Goal: Use online tool/utility: Utilize a website feature to perform a specific function

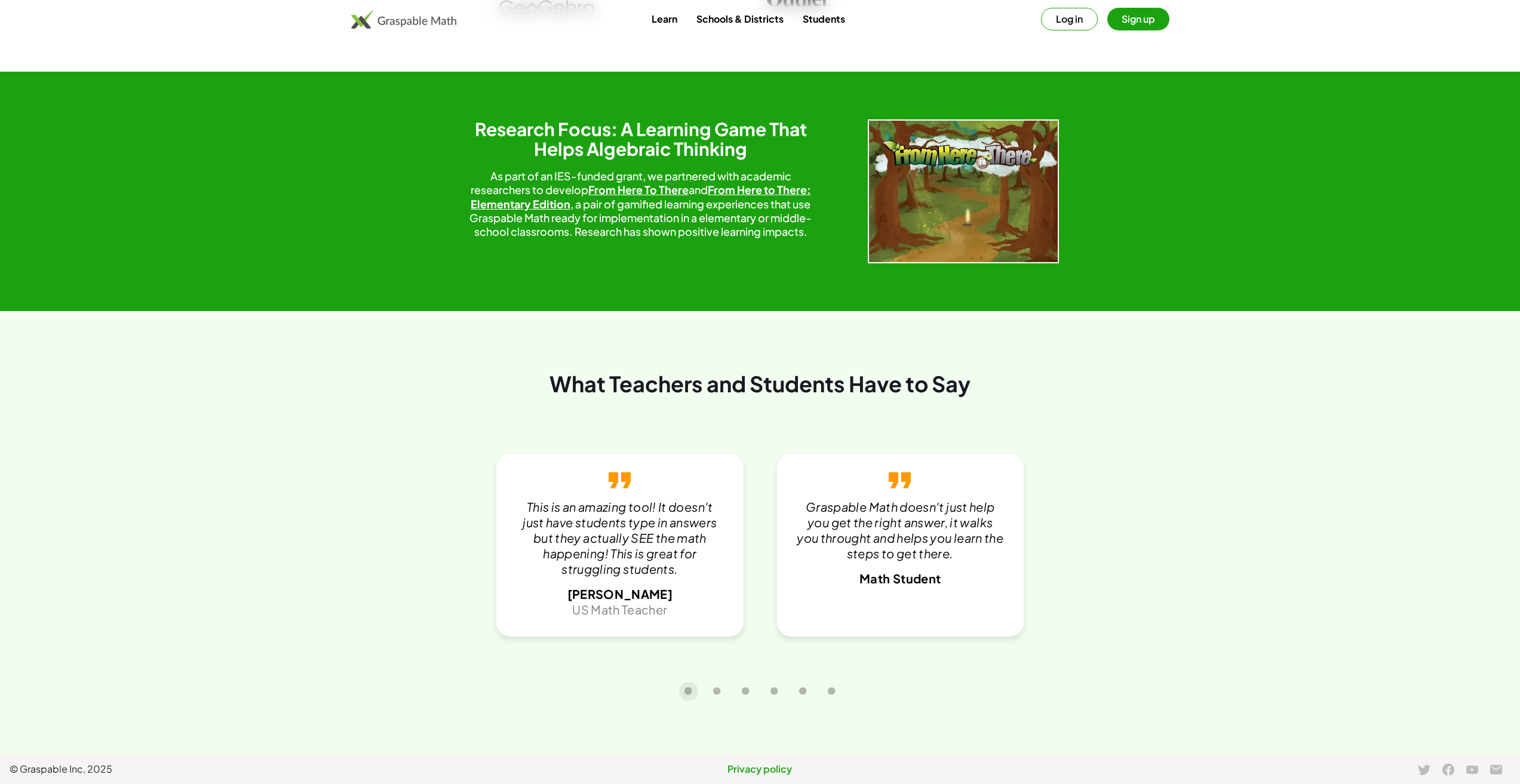
scroll to position [2328, 0]
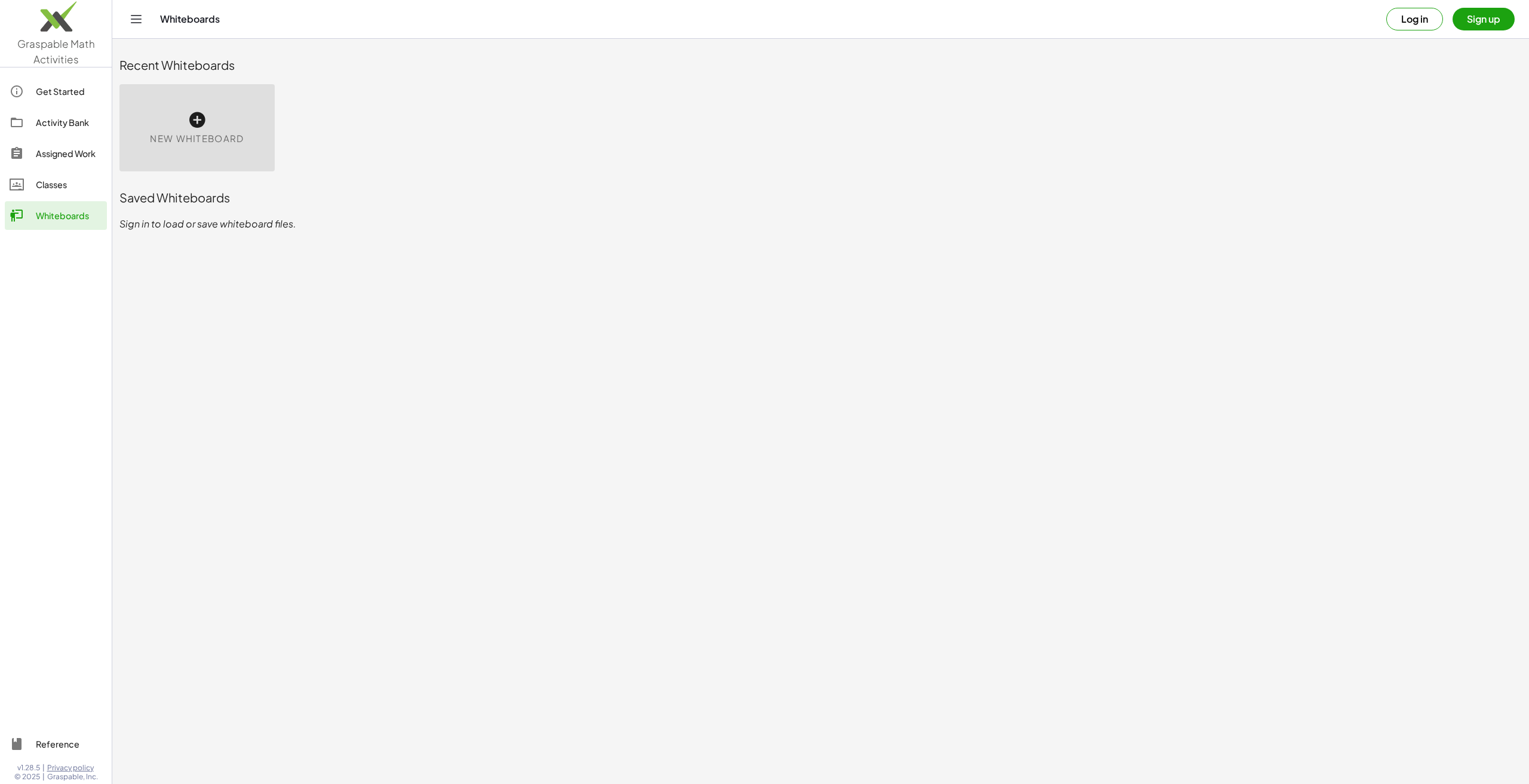
click at [213, 127] on div "New Whiteboard" at bounding box center [197, 128] width 155 height 87
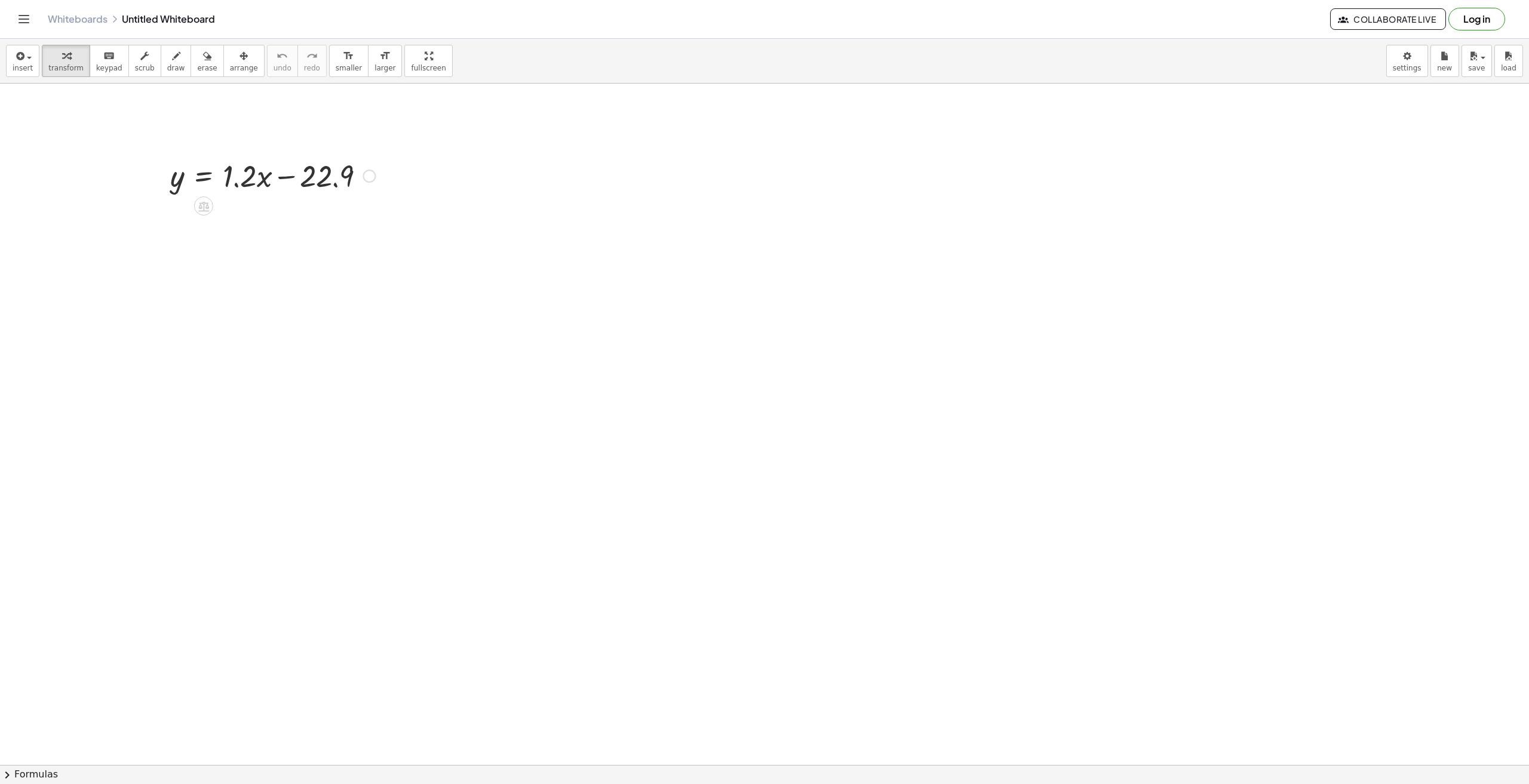
click at [174, 173] on div at bounding box center [272, 175] width 217 height 40
click at [175, 178] on div at bounding box center [272, 175] width 217 height 40
drag, startPoint x: 176, startPoint y: 178, endPoint x: 163, endPoint y: 169, distance: 15.8
click at [163, 169] on div at bounding box center [161, 175] width 18 height 47
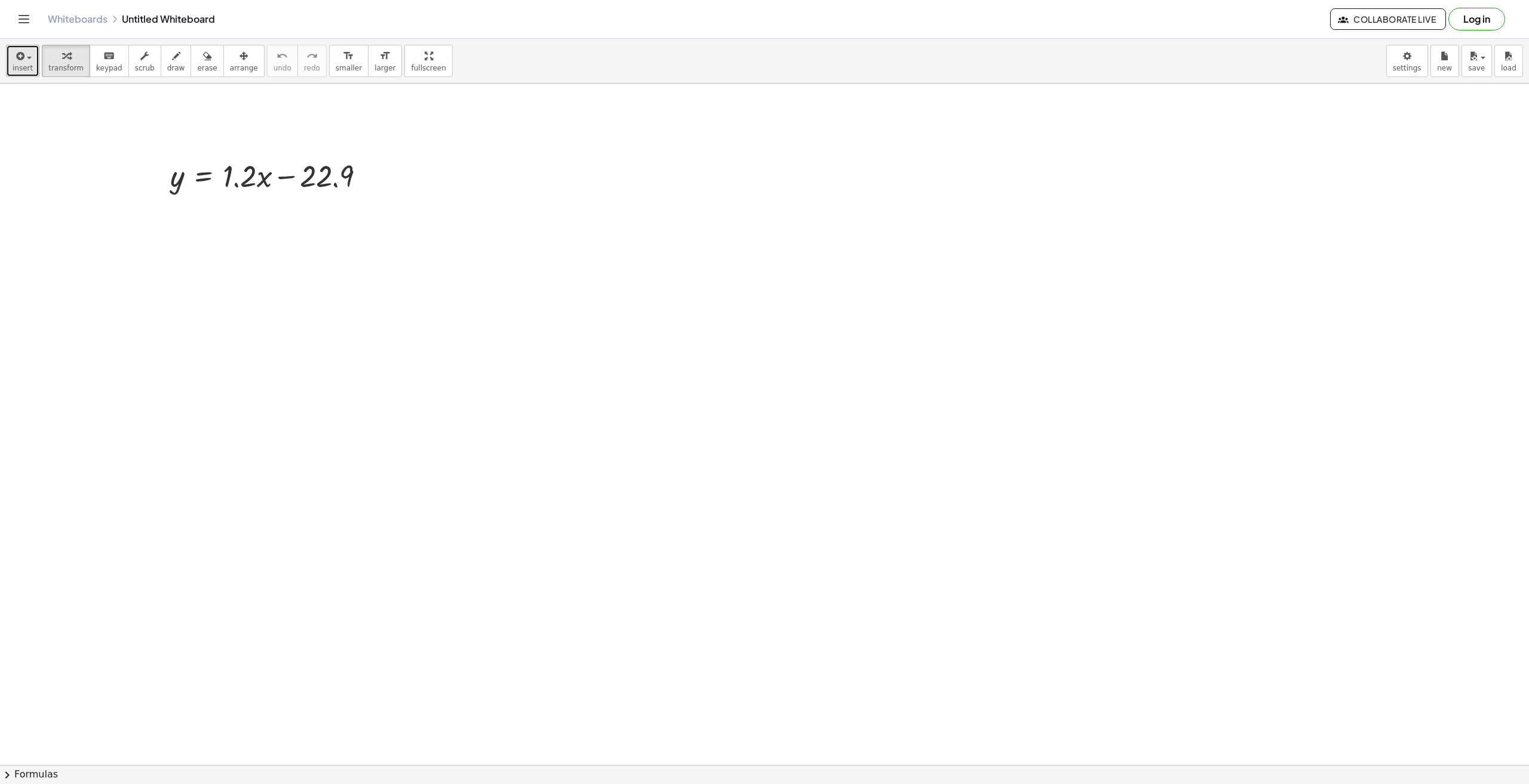
click at [16, 48] on button "insert" at bounding box center [23, 60] width 34 height 32
click at [71, 110] on span "Math Expression" at bounding box center [76, 109] width 69 height 12
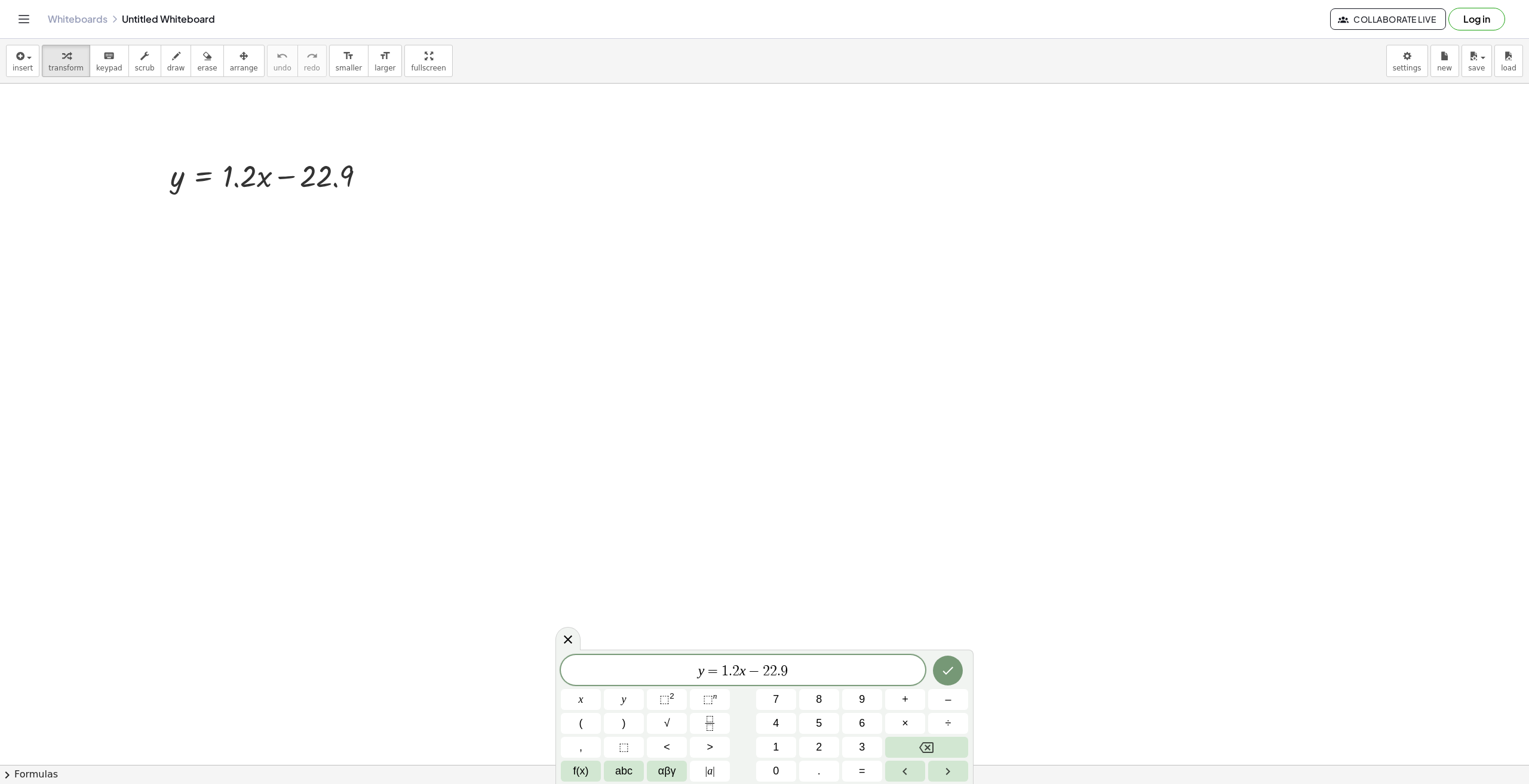
click at [703, 675] on var "y" at bounding box center [702, 671] width 7 height 16
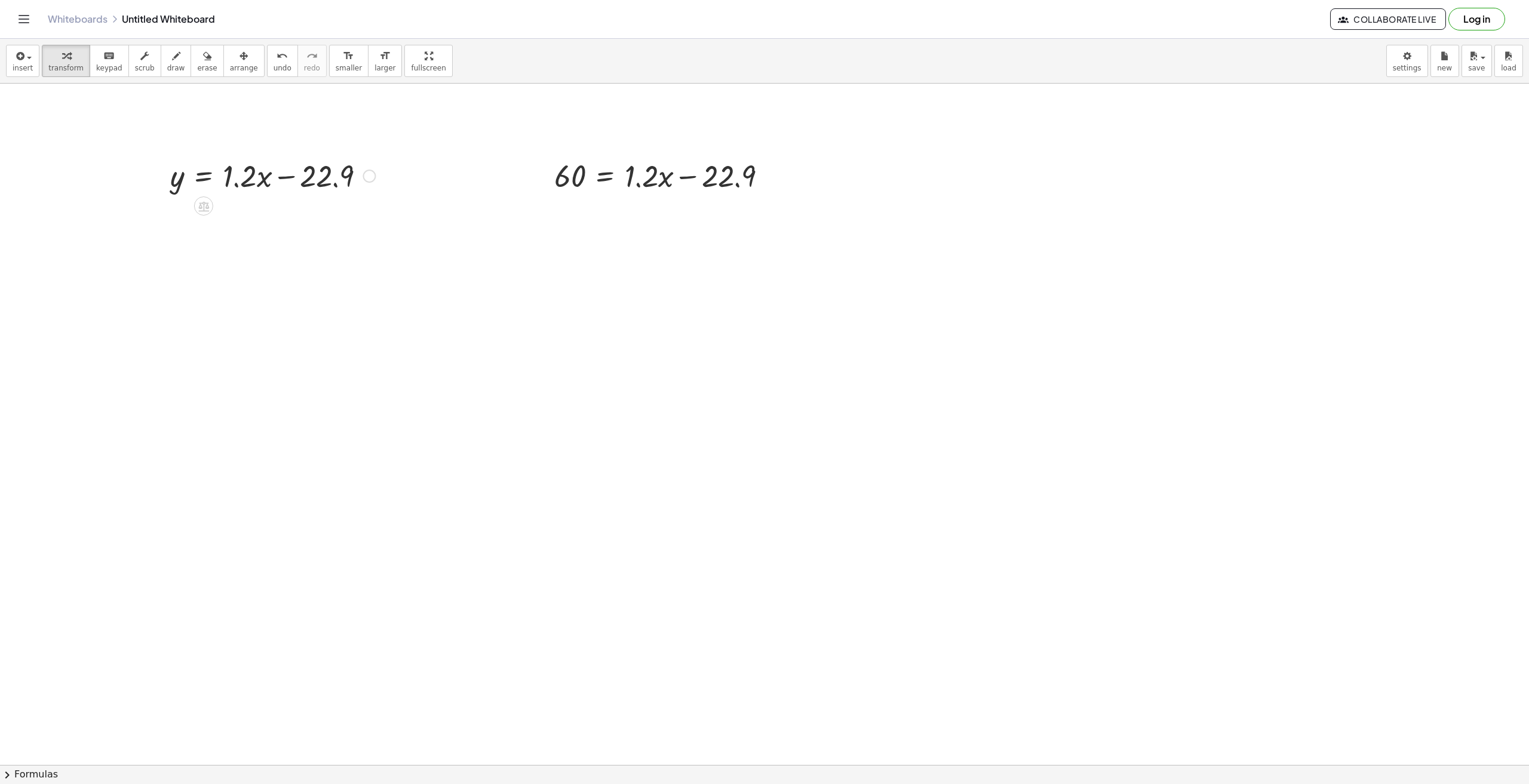
drag, startPoint x: 271, startPoint y: 167, endPoint x: 169, endPoint y: 179, distance: 102.7
click at [158, 195] on div at bounding box center [161, 175] width 18 height 47
drag, startPoint x: 222, startPoint y: 181, endPoint x: 113, endPoint y: 200, distance: 110.6
click at [93, 204] on div "· 1.2 + · x y = + · 1.2 · x − 22.9 60 = + · 1.2 · x − 22.9" at bounding box center [764, 765] width 1529 height 1363
drag, startPoint x: 738, startPoint y: 174, endPoint x: 572, endPoint y: 201, distance: 168.2
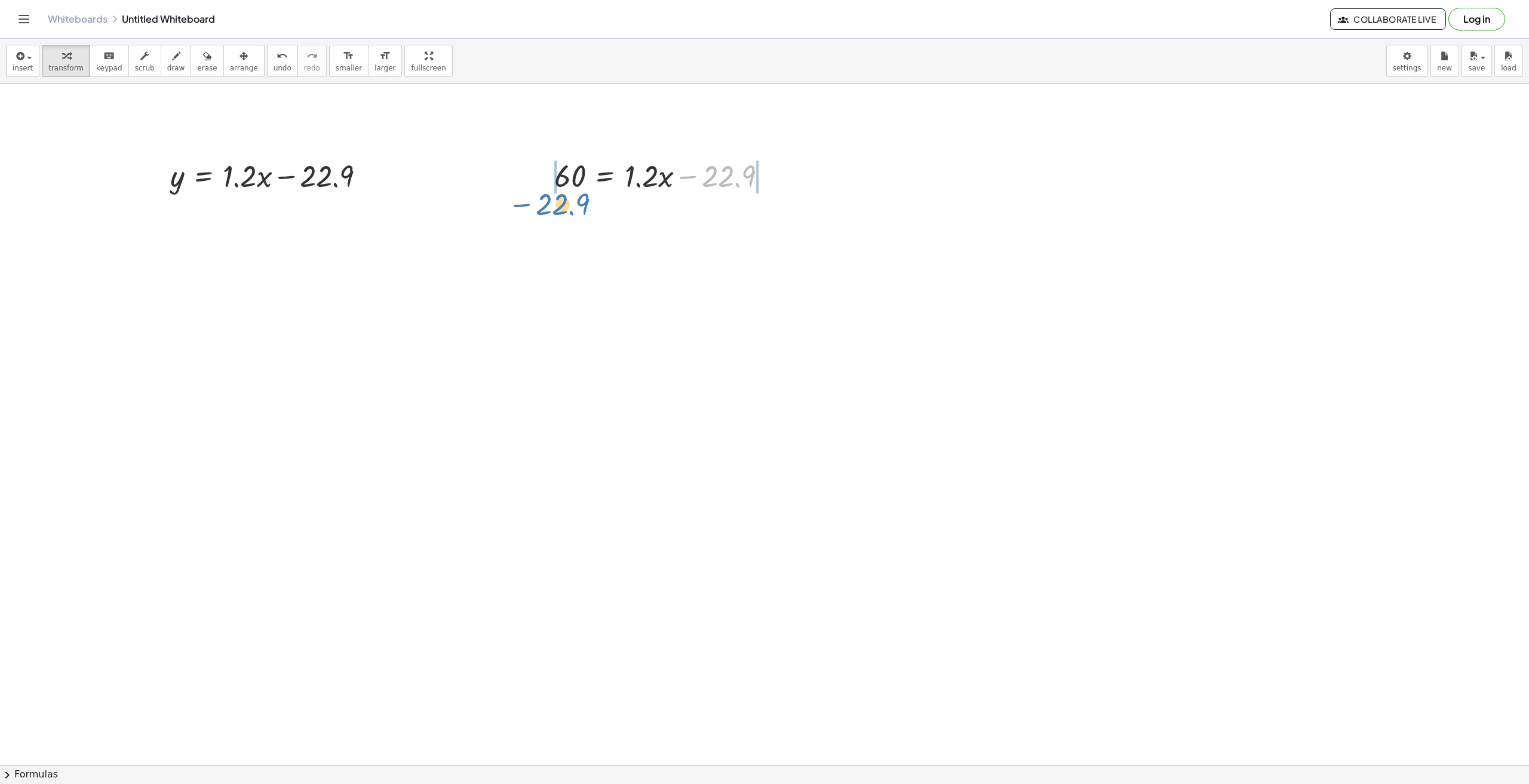
click at [572, 201] on div "y = + · 1.2 · x − 22.9 − 22.9 60 = + · 1.2 · x − 22.9" at bounding box center [764, 765] width 1529 height 1363
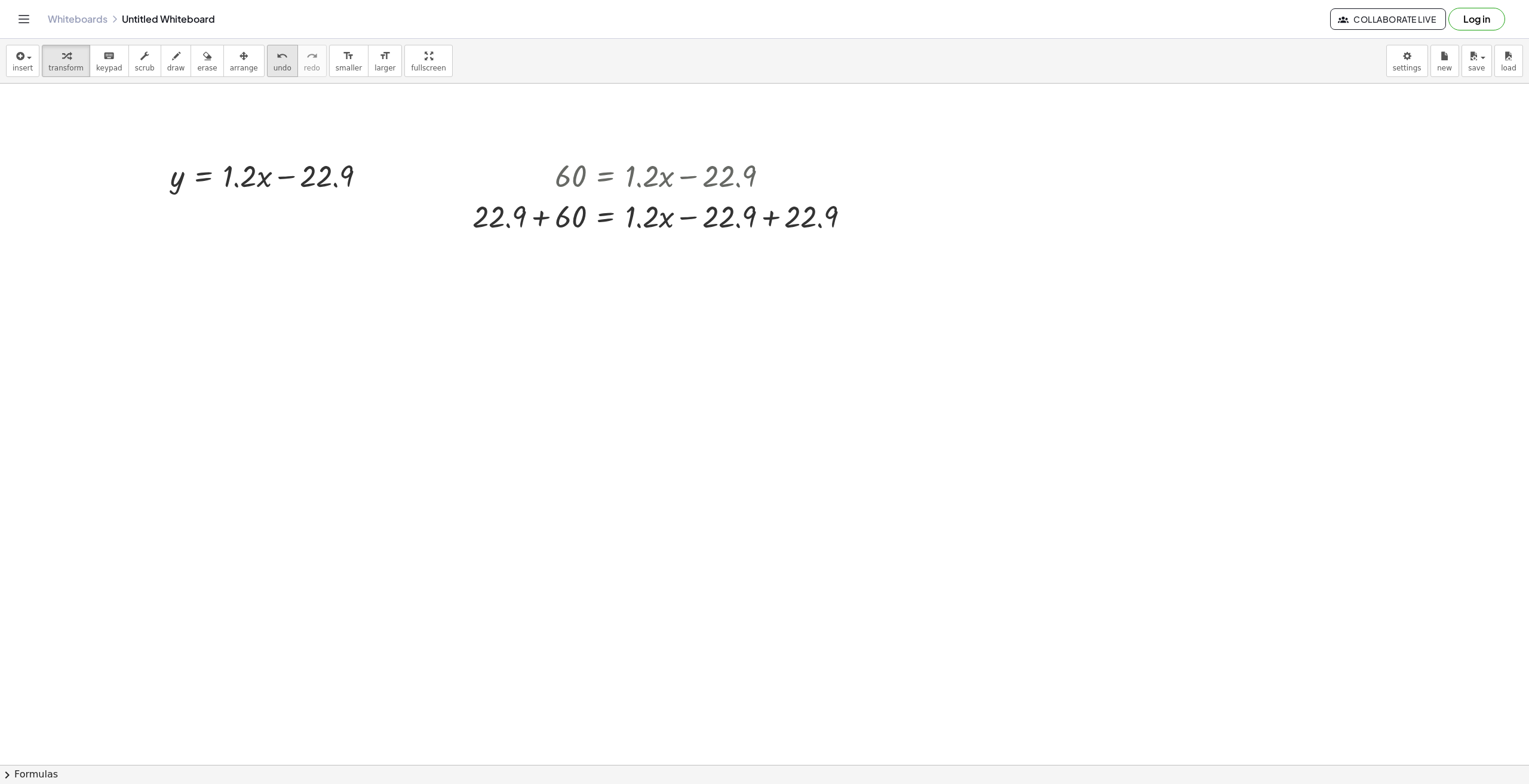
click at [274, 64] on span "undo" at bounding box center [283, 68] width 18 height 8
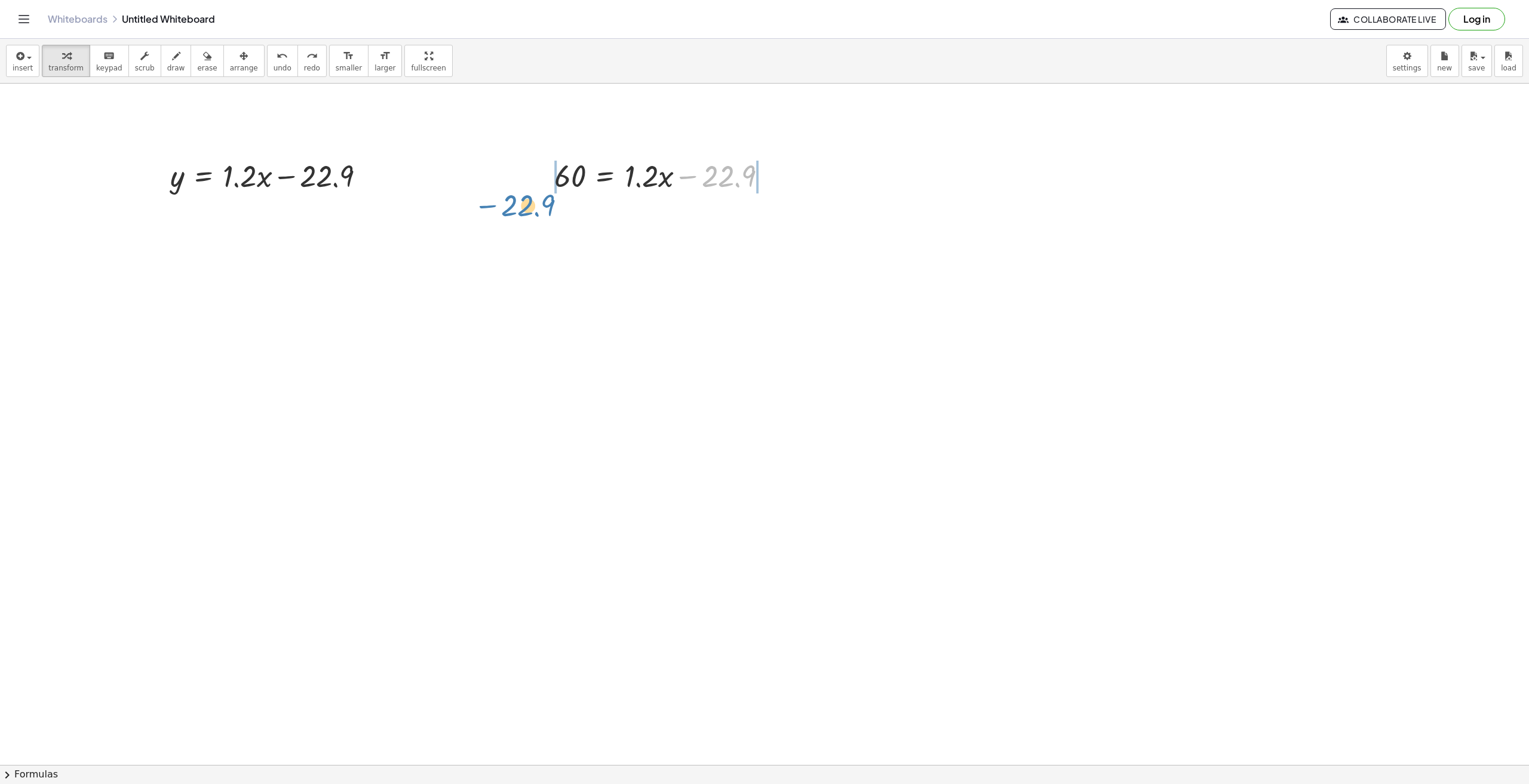
drag, startPoint x: 682, startPoint y: 178, endPoint x: 481, endPoint y: 205, distance: 202.8
click at [481, 205] on div "y = + · 1.2 · x − 22.9 − 22.9 60 = + · 1.2 · x − 22.9" at bounding box center [764, 765] width 1529 height 1363
drag, startPoint x: 769, startPoint y: 219, endPoint x: 670, endPoint y: 217, distance: 99.0
click at [670, 217] on div at bounding box center [666, 215] width 399 height 40
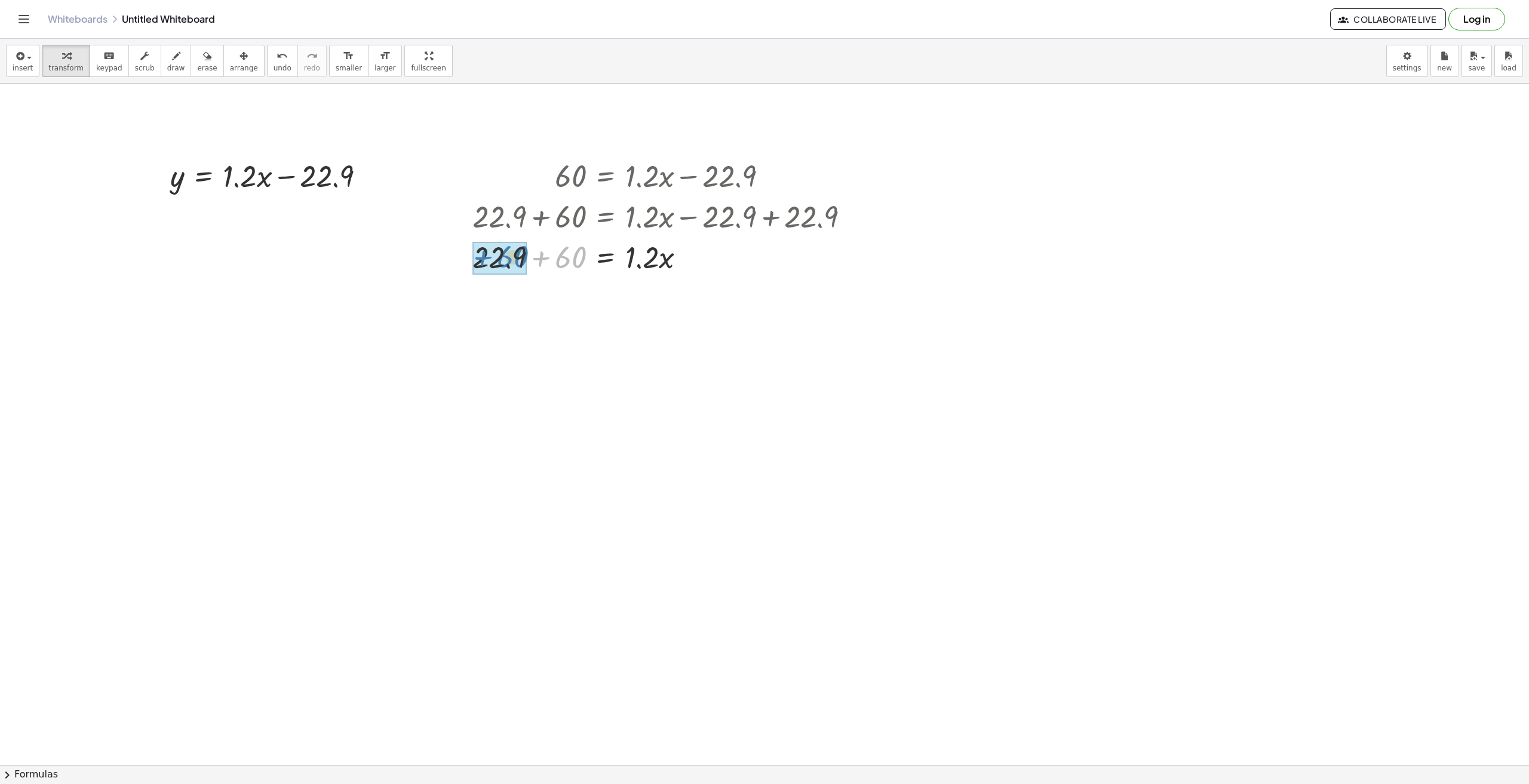
drag, startPoint x: 545, startPoint y: 257, endPoint x: 482, endPoint y: 257, distance: 63.0
drag, startPoint x: 549, startPoint y: 296, endPoint x: 636, endPoint y: 317, distance: 89.5
click at [636, 317] on div at bounding box center [666, 296] width 399 height 40
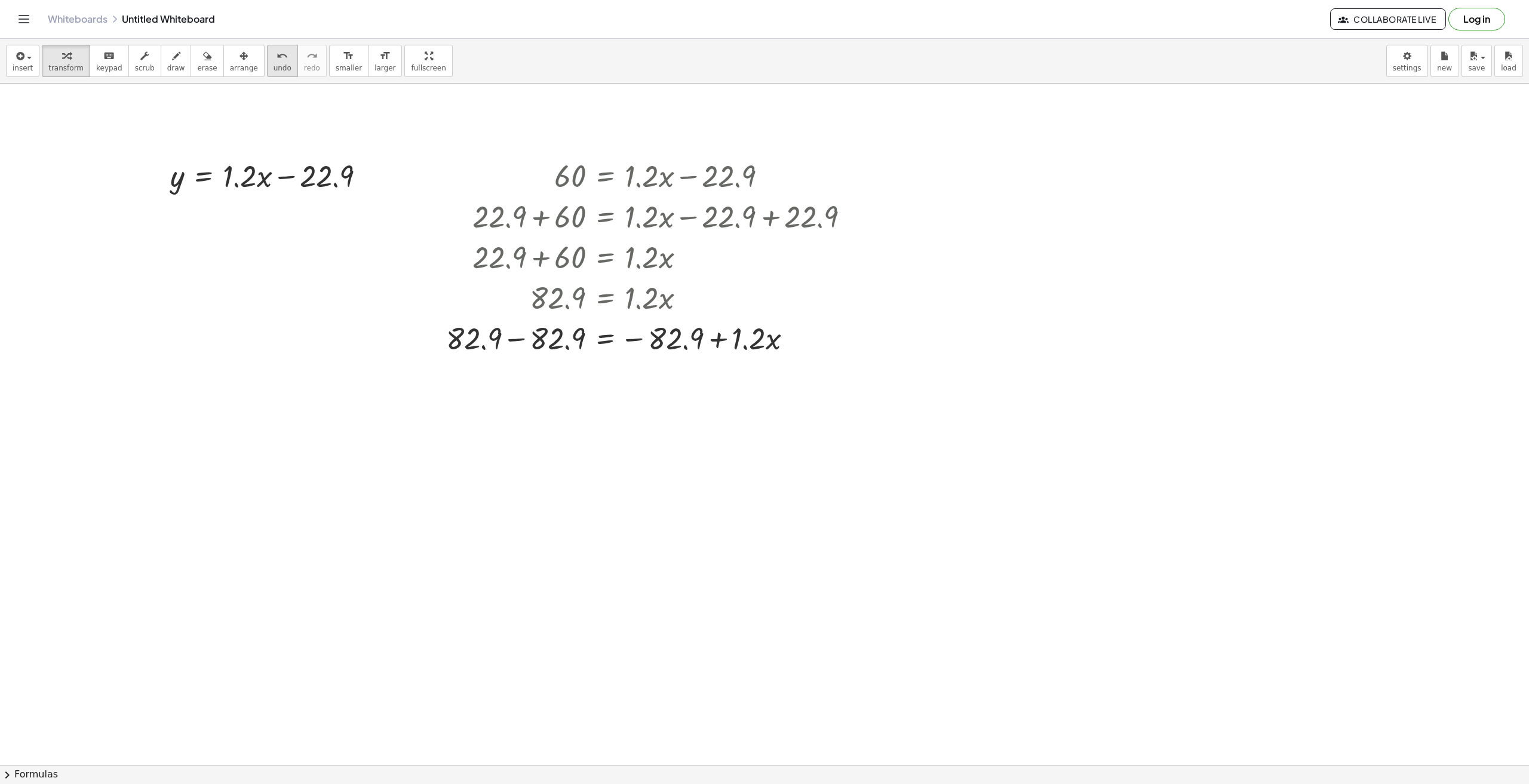
click at [267, 62] on button "undo undo" at bounding box center [282, 60] width 31 height 32
drag, startPoint x: 652, startPoint y: 302, endPoint x: 562, endPoint y: 335, distance: 95.9
click at [562, 335] on div "y = + · 1.2 · x − 22.9 60 = + · 1.2 · x − 22.9 + 22.9 + 60 = + · 1.2 · x − 22.9…" at bounding box center [764, 765] width 1529 height 1363
drag, startPoint x: 564, startPoint y: 325, endPoint x: 563, endPoint y: 346, distance: 21.0
click at [563, 346] on div at bounding box center [666, 346] width 399 height 60
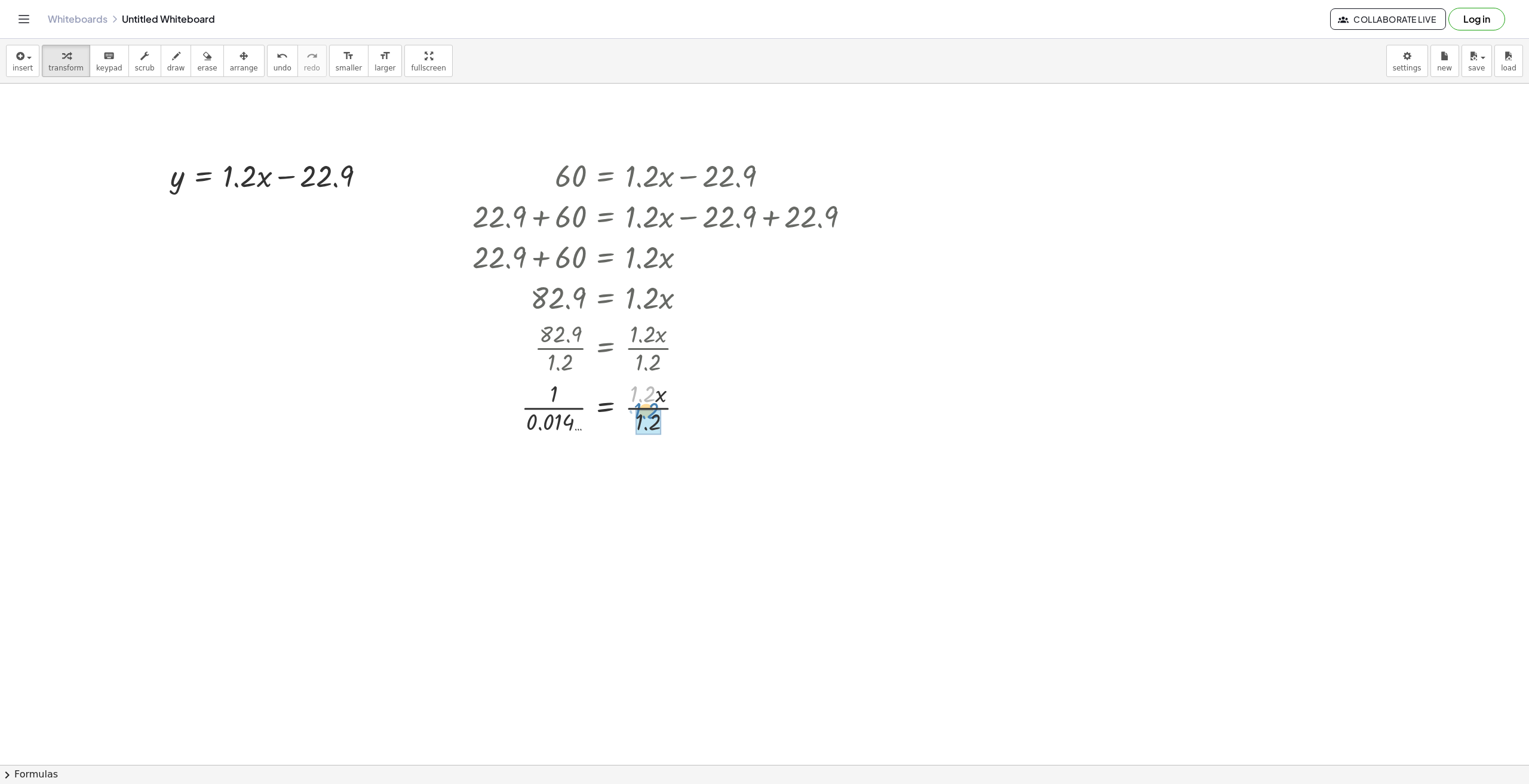
drag, startPoint x: 645, startPoint y: 335, endPoint x: 650, endPoint y: 351, distance: 16.8
click at [606, 176] on div "60 = + · 1.2 · x − 22.9 + 22.9 + 60 = + · 1.2 · x − 22.9 + 22.9 + 22.9 + 60 = +…" at bounding box center [606, 176] width 0 height 0
click at [274, 67] on span "undo" at bounding box center [283, 68] width 18 height 8
drag, startPoint x: 564, startPoint y: 364, endPoint x: 562, endPoint y: 331, distance: 33.1
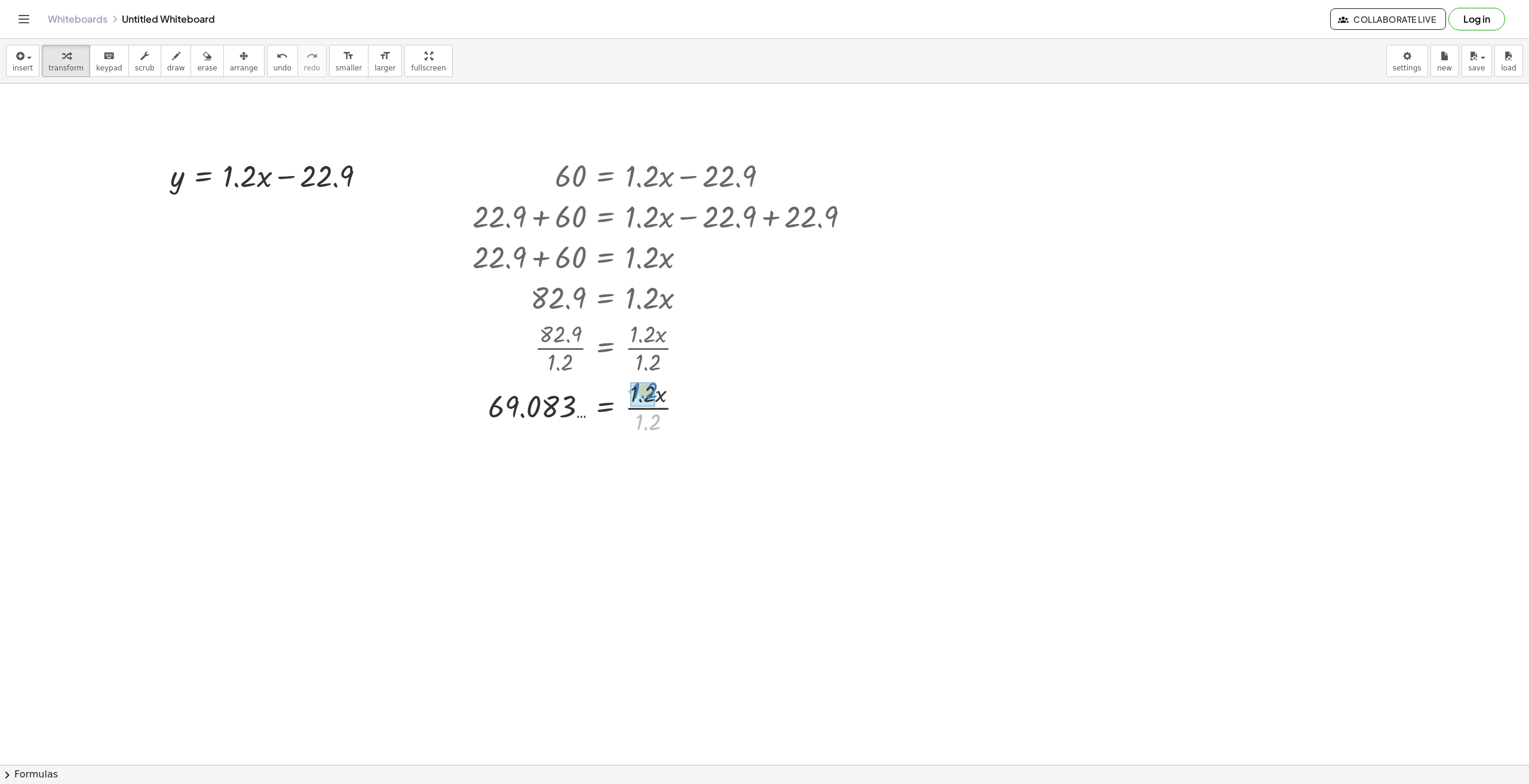
drag, startPoint x: 652, startPoint y: 421, endPoint x: 648, endPoint y: 390, distance: 31.3
drag, startPoint x: 151, startPoint y: 145, endPoint x: 752, endPoint y: 275, distance: 614.9
click at [752, 275] on div "y = + · 1.2 · x − 22.9 60 = + · 1.2 · x − 22.9 + 22.9 + 60 = + · 1.2 · x − 22.9…" at bounding box center [764, 765] width 1529 height 1363
click at [22, 56] on icon "button" at bounding box center [19, 56] width 11 height 14
click at [63, 110] on span "Math Expression" at bounding box center [76, 109] width 69 height 12
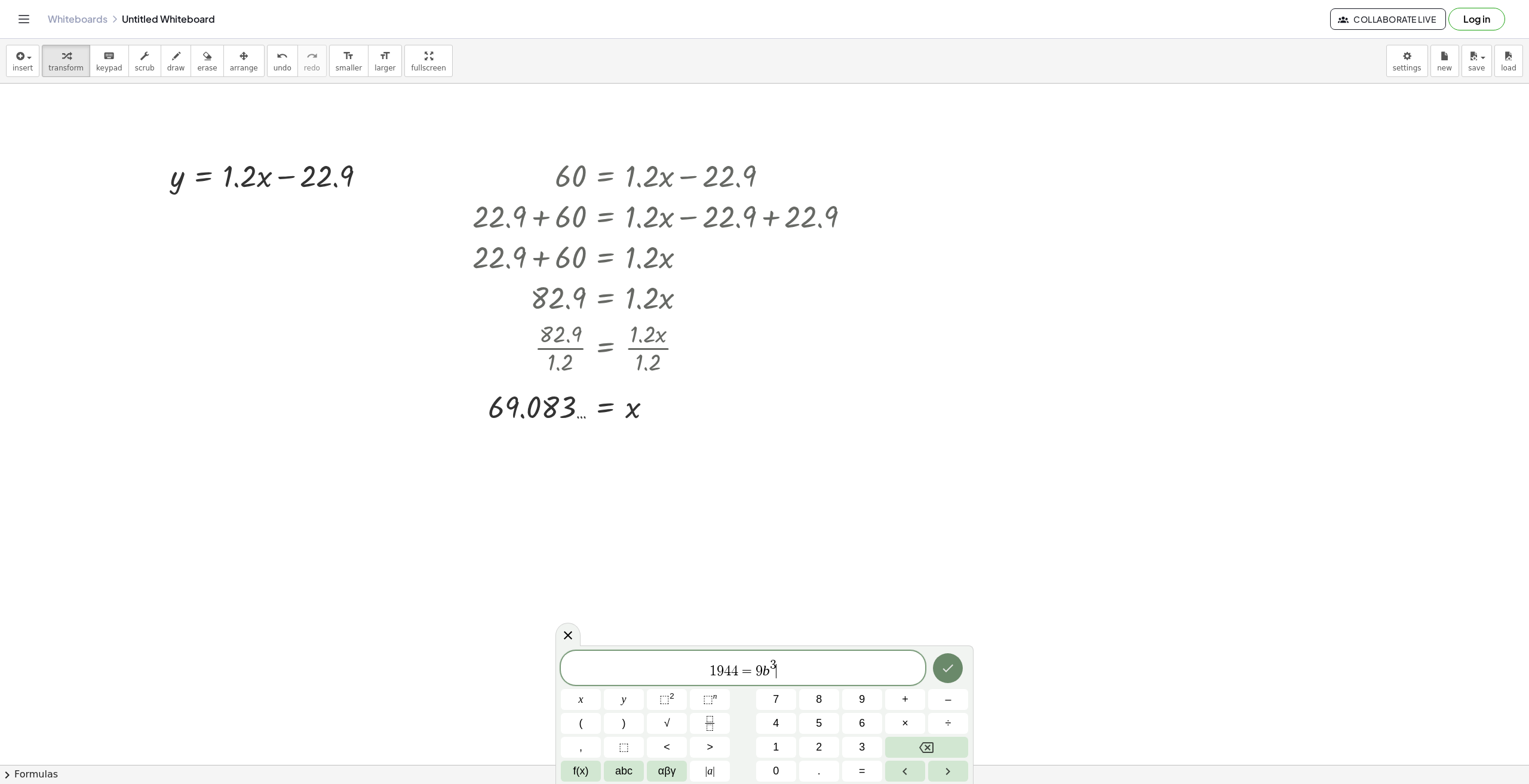
click at [941, 663] on icon "Done" at bounding box center [948, 668] width 14 height 14
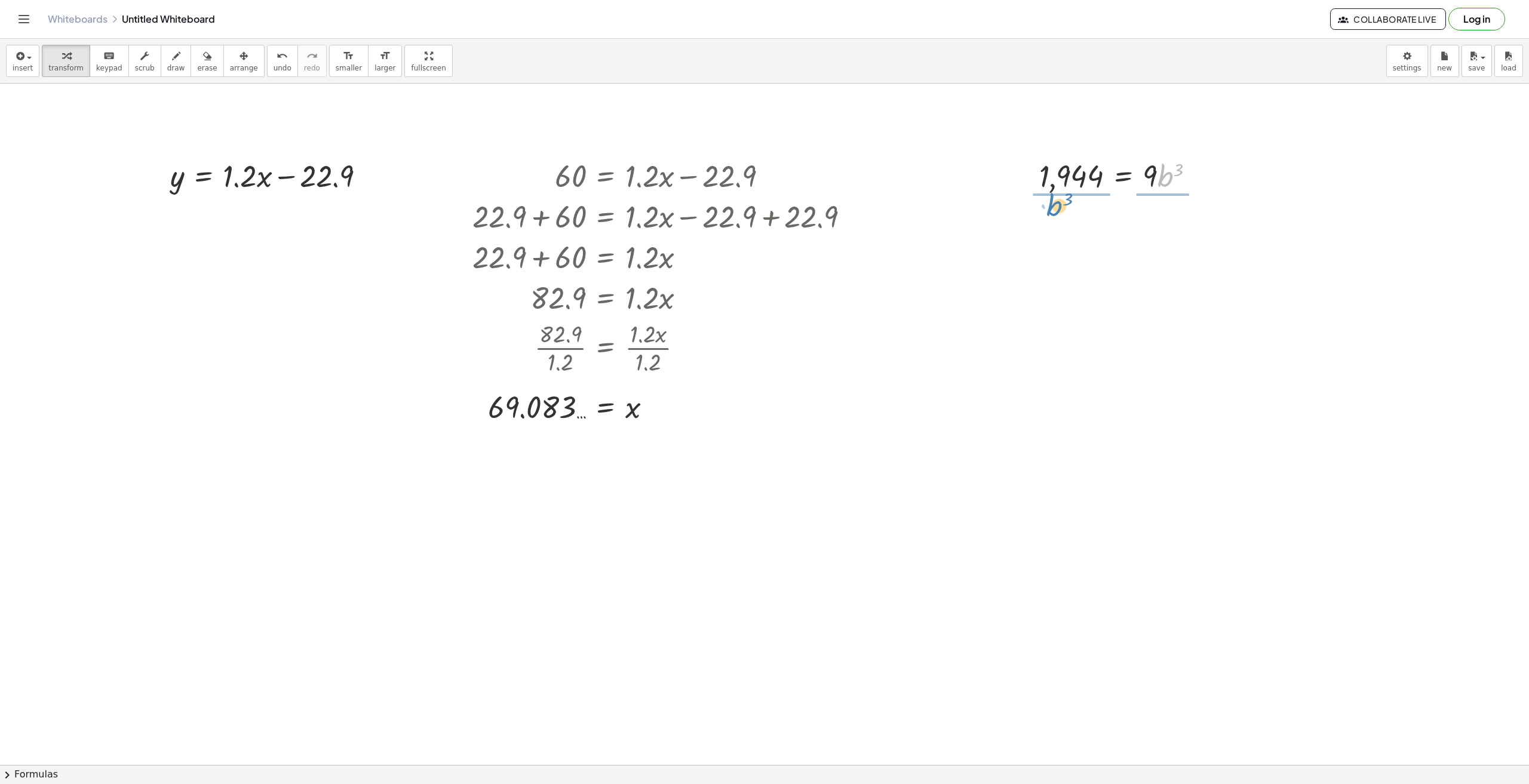
drag, startPoint x: 1159, startPoint y: 180, endPoint x: 1048, endPoint y: 209, distance: 114.7
click at [1048, 209] on div "y = + · 1.2 · x − 22.9 60 = + · 1.2 · x − 22.9 + 22.9 + 60 = + · 1.2 · x − 22.9…" at bounding box center [764, 765] width 1529 height 1363
click at [1071, 239] on div at bounding box center [1122, 225] width 177 height 60
click at [274, 64] on span "undo" at bounding box center [283, 68] width 18 height 8
drag, startPoint x: 1067, startPoint y: 178, endPoint x: 1130, endPoint y: 170, distance: 63.5
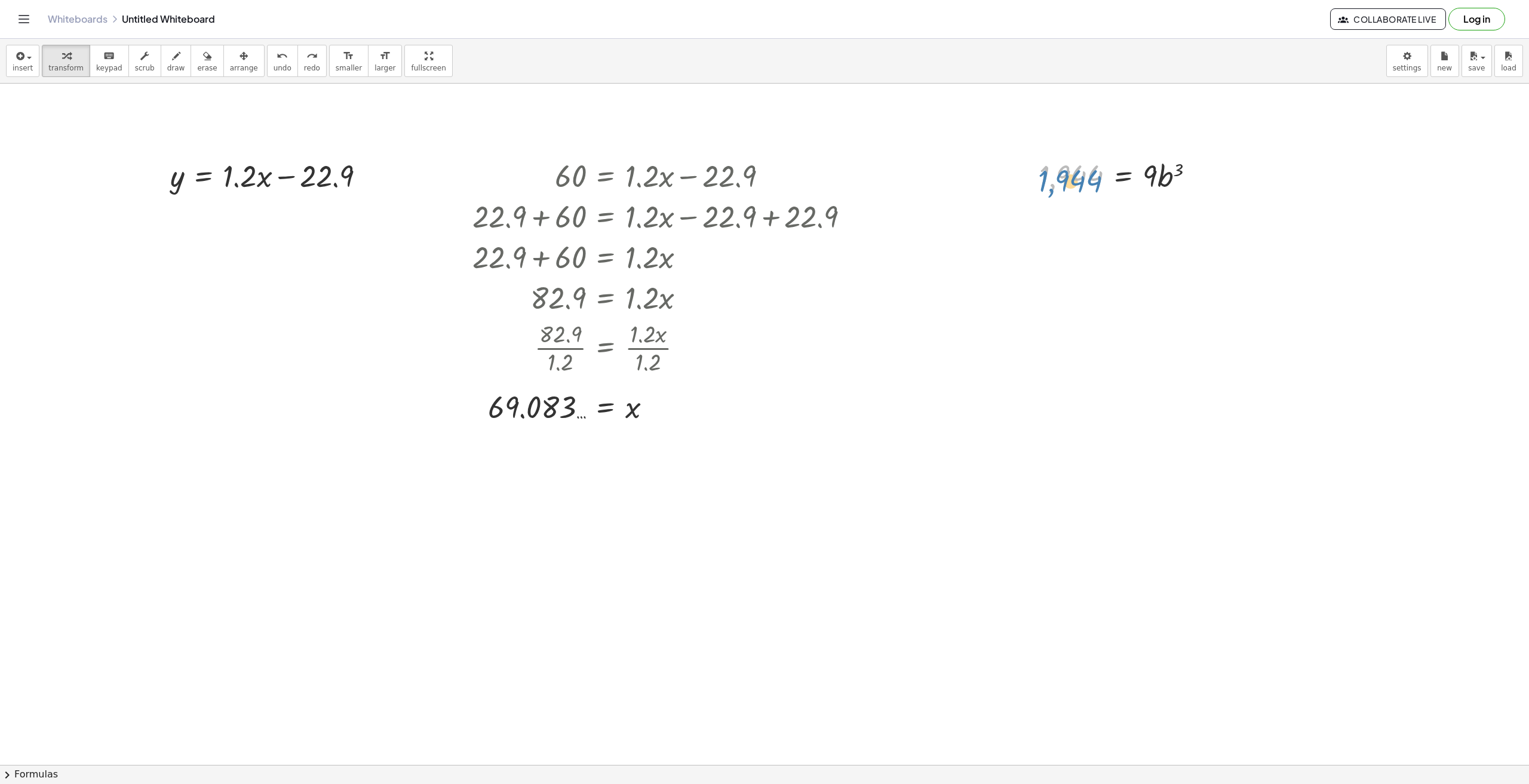
click at [1063, 179] on div at bounding box center [1122, 175] width 177 height 40
drag, startPoint x: 1148, startPoint y: 171, endPoint x: 1056, endPoint y: 198, distance: 95.9
drag, startPoint x: 1078, startPoint y: 234, endPoint x: 1077, endPoint y: 210, distance: 24.0
click at [1159, 239] on div at bounding box center [1115, 225] width 192 height 60
drag, startPoint x: 1163, startPoint y: 298, endPoint x: 1157, endPoint y: 285, distance: 14.3
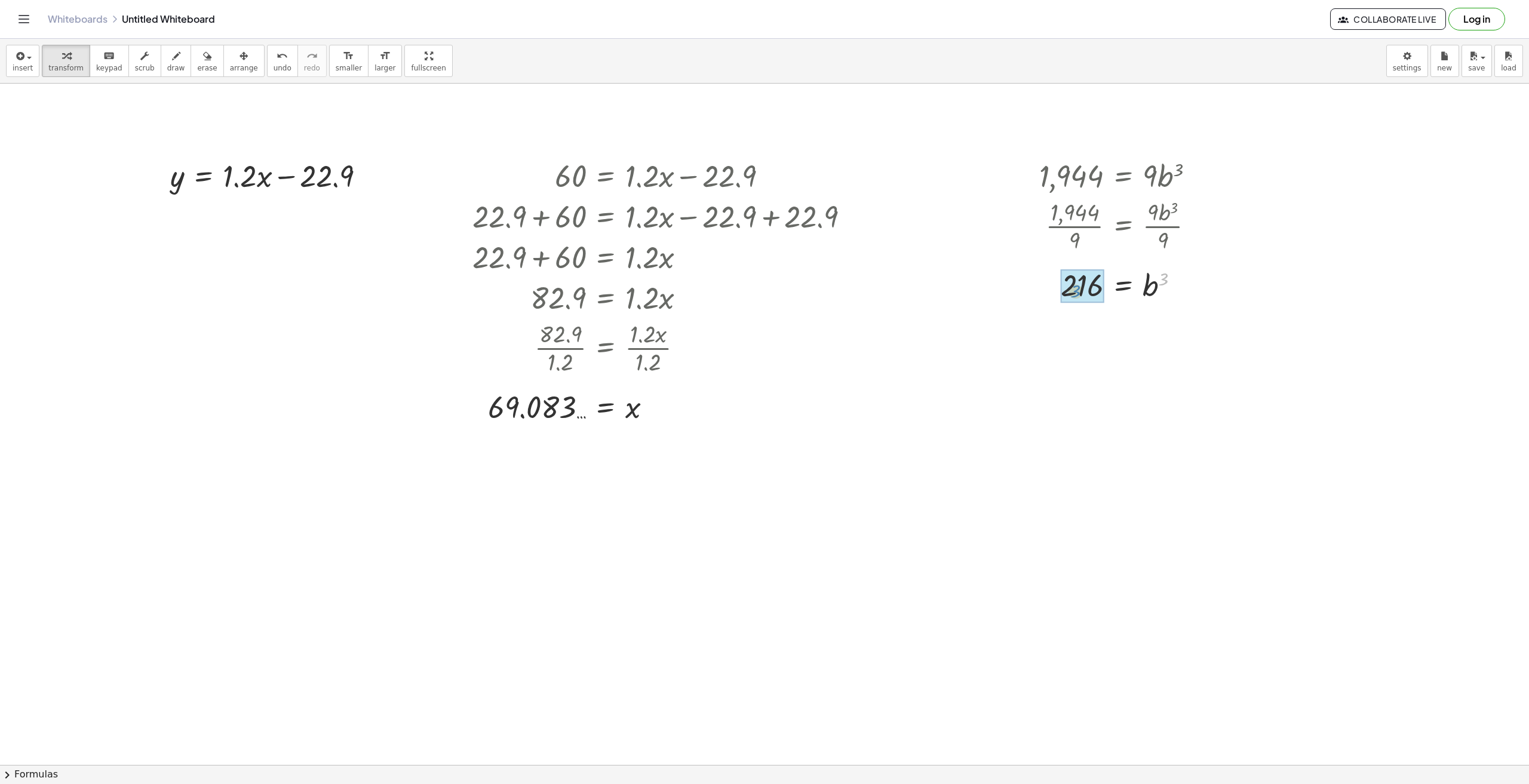
drag, startPoint x: 1165, startPoint y: 278, endPoint x: 1077, endPoint y: 290, distance: 88.8
click at [276, 59] on icon "undo" at bounding box center [282, 56] width 12 height 14
click at [1061, 284] on div at bounding box center [1122, 285] width 177 height 39
drag, startPoint x: 1165, startPoint y: 280, endPoint x: 1060, endPoint y: 283, distance: 105.0
drag, startPoint x: 1074, startPoint y: 325, endPoint x: 1058, endPoint y: 319, distance: 17.1
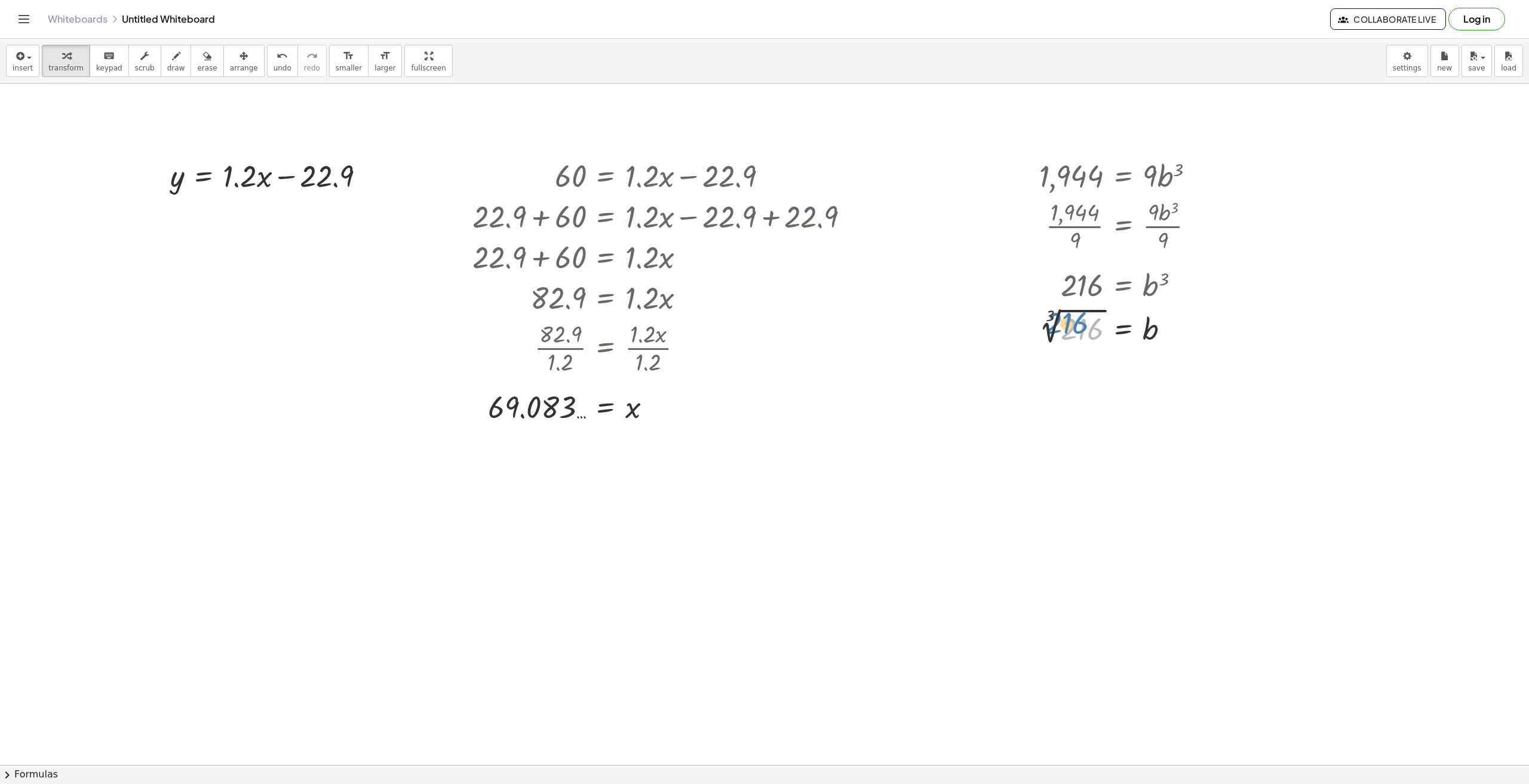
click at [1058, 319] on div at bounding box center [1122, 326] width 177 height 44
drag, startPoint x: 1050, startPoint y: 315, endPoint x: 1060, endPoint y: 321, distance: 11.7
click at [267, 56] on button "undo undo" at bounding box center [282, 60] width 31 height 32
click at [276, 56] on icon "undo" at bounding box center [282, 56] width 12 height 14
drag, startPoint x: 270, startPoint y: 182, endPoint x: 1101, endPoint y: 372, distance: 852.4
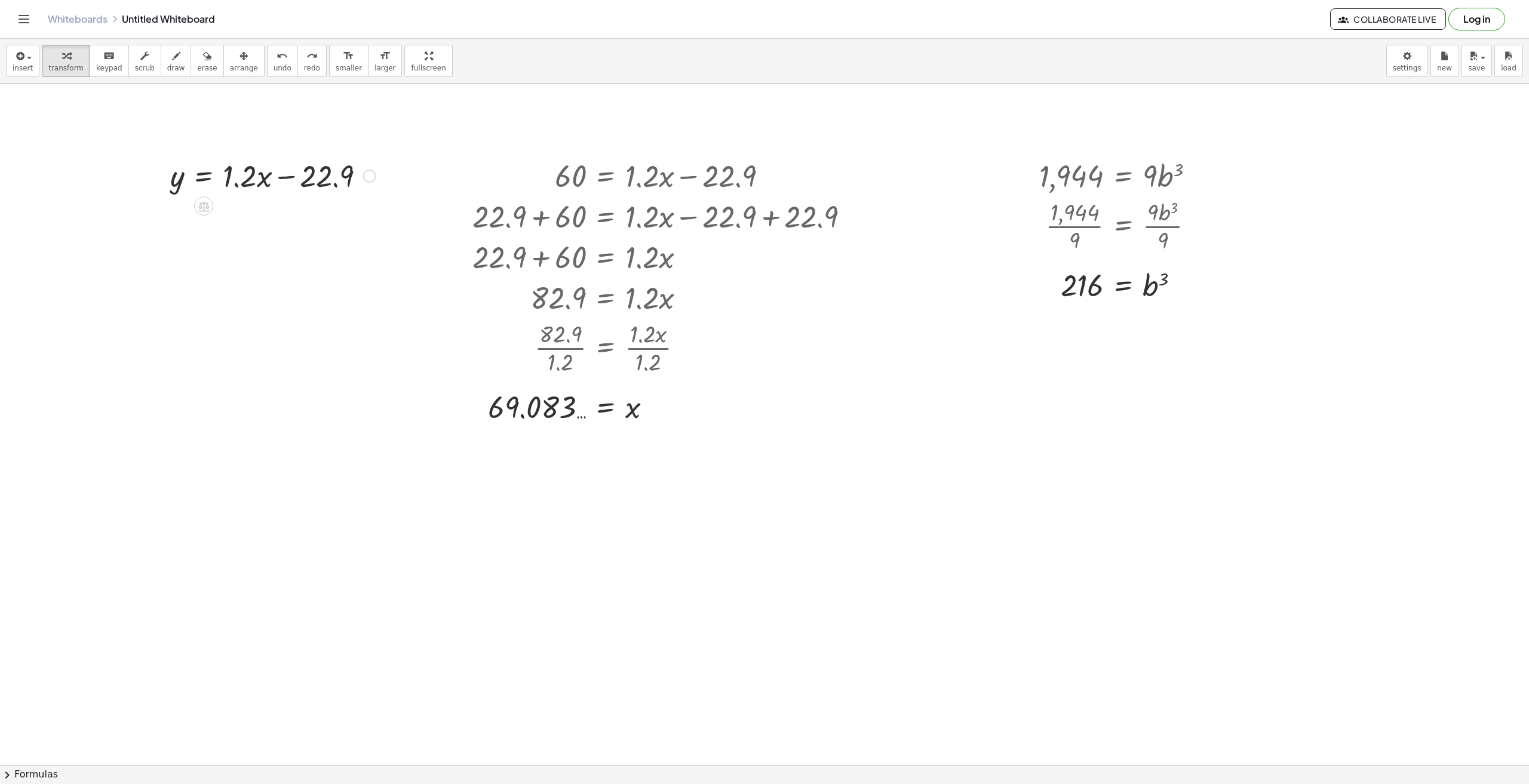
click at [1128, 377] on div at bounding box center [764, 765] width 1529 height 1363
click at [203, 58] on icon "button" at bounding box center [207, 56] width 8 height 14
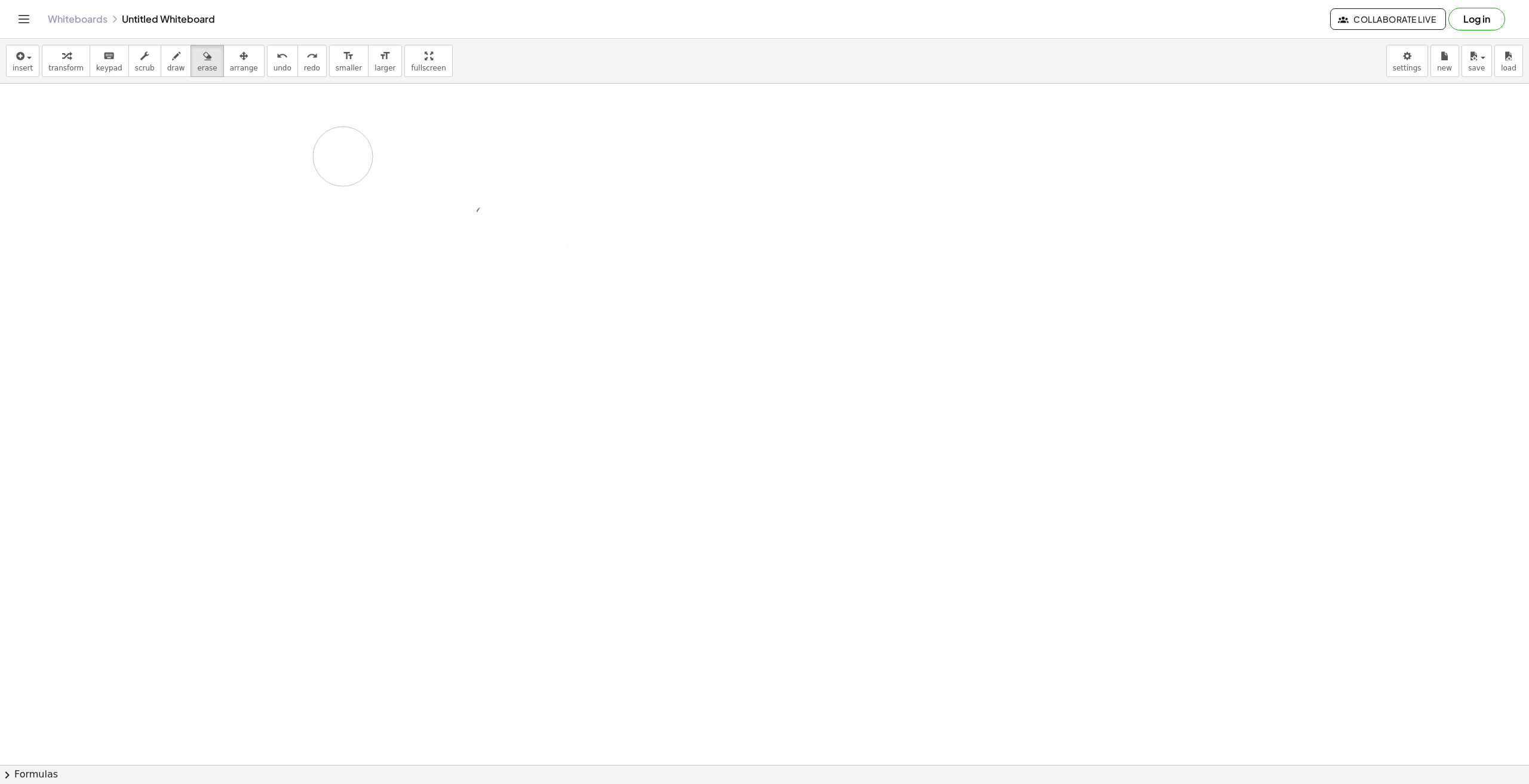
drag, startPoint x: 123, startPoint y: 152, endPoint x: 373, endPoint y: 178, distance: 251.3
click at [373, 177] on div at bounding box center [764, 765] width 1529 height 1363
drag, startPoint x: 147, startPoint y: 154, endPoint x: 108, endPoint y: 190, distance: 53.1
click at [108, 189] on div at bounding box center [764, 765] width 1529 height 1363
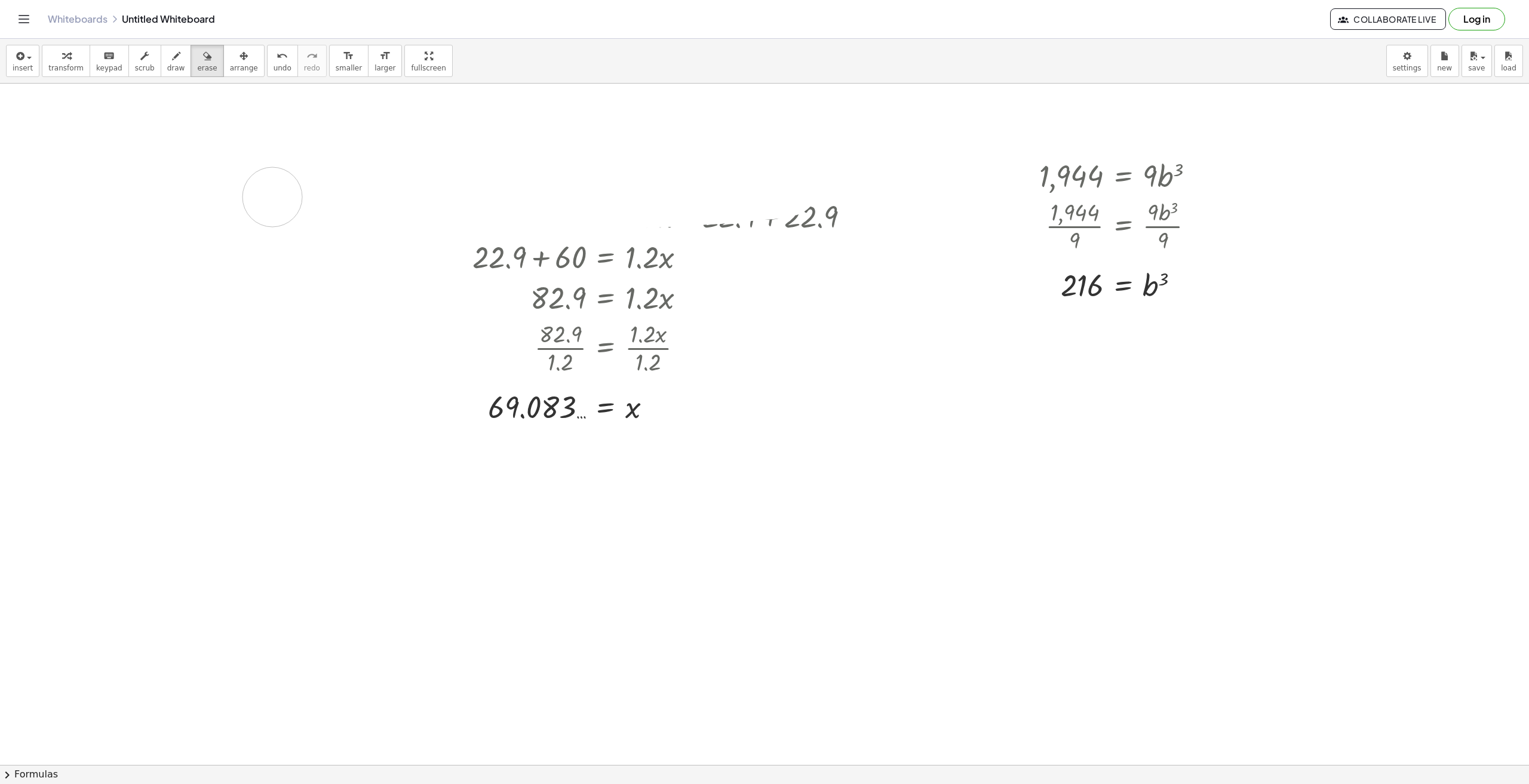
drag, startPoint x: 234, startPoint y: 167, endPoint x: 54, endPoint y: 133, distance: 183.2
click at [197, 195] on div at bounding box center [764, 765] width 1529 height 1363
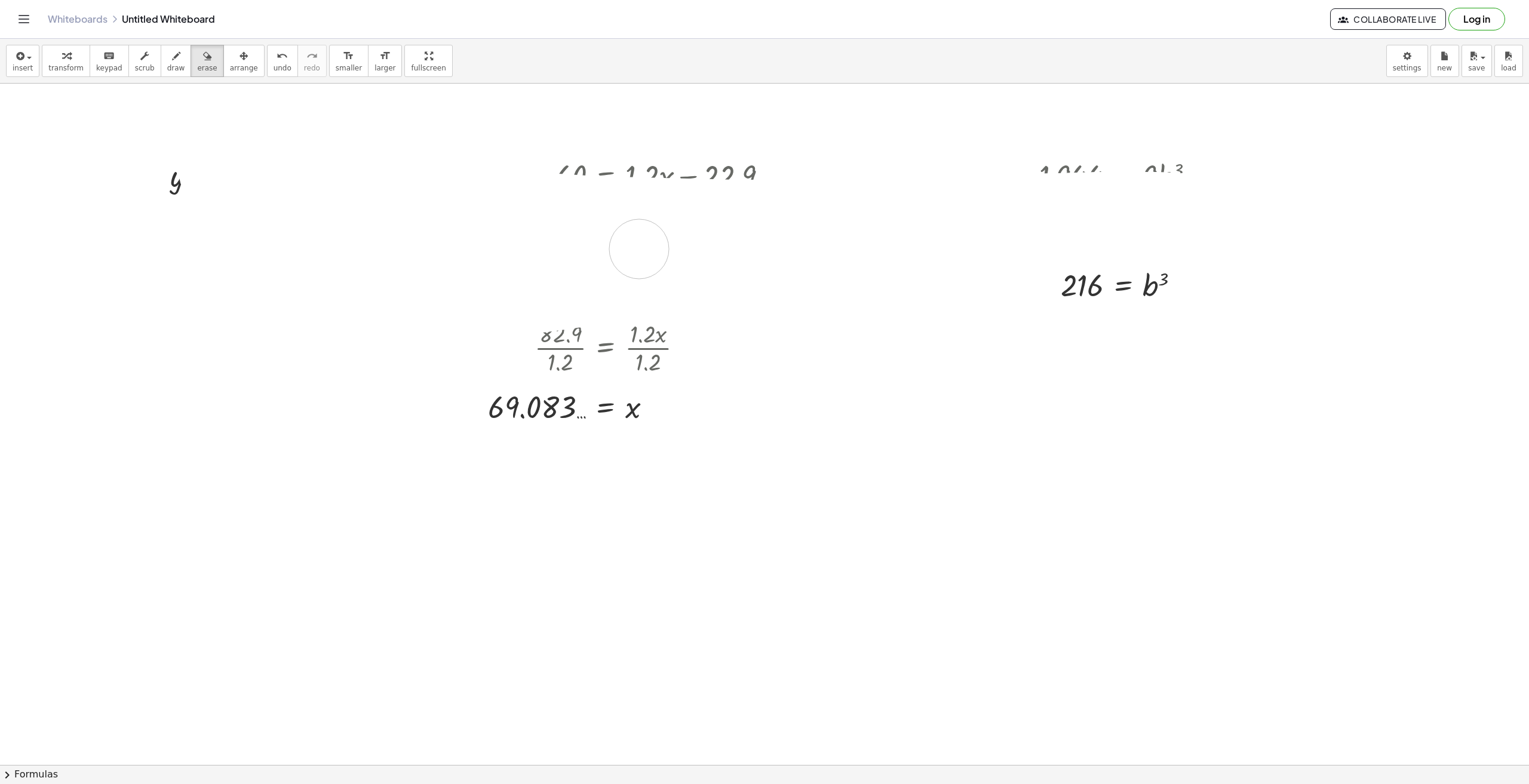
drag, startPoint x: 808, startPoint y: 210, endPoint x: 486, endPoint y: 252, distance: 324.7
click at [466, 261] on div at bounding box center [764, 765] width 1529 height 1363
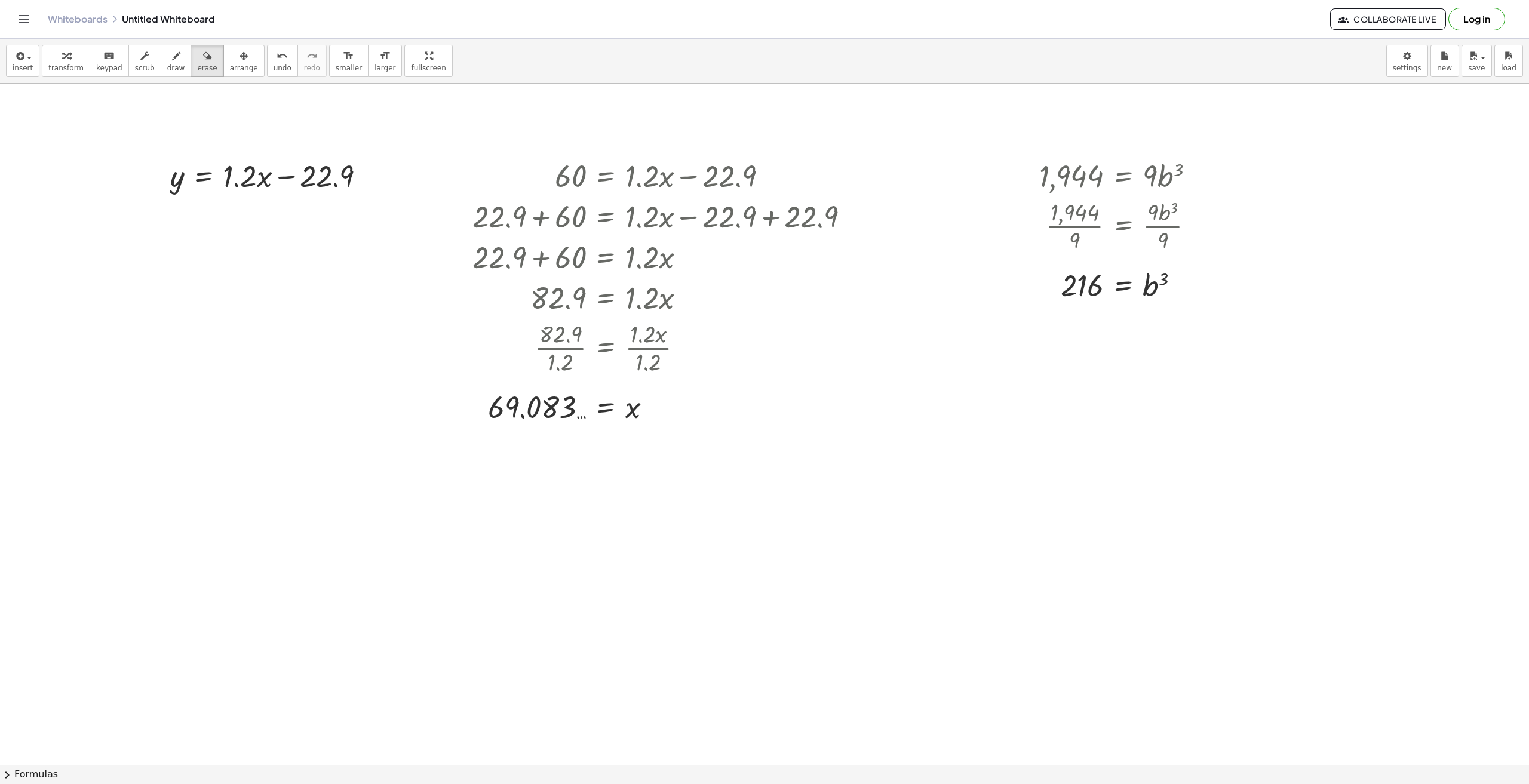
click at [16, 14] on button "Toggle navigation" at bounding box center [24, 19] width 19 height 19
